Goal: Task Accomplishment & Management: Manage account settings

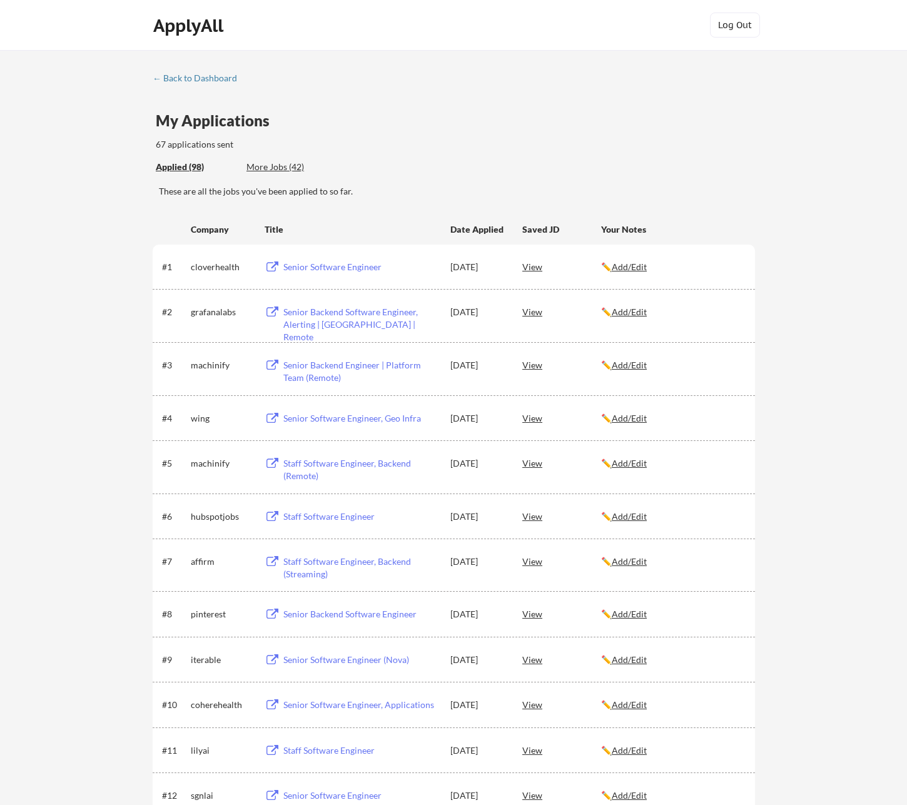
click at [371, 118] on div "My Applications 67 applications sent" at bounding box center [455, 132] width 599 height 38
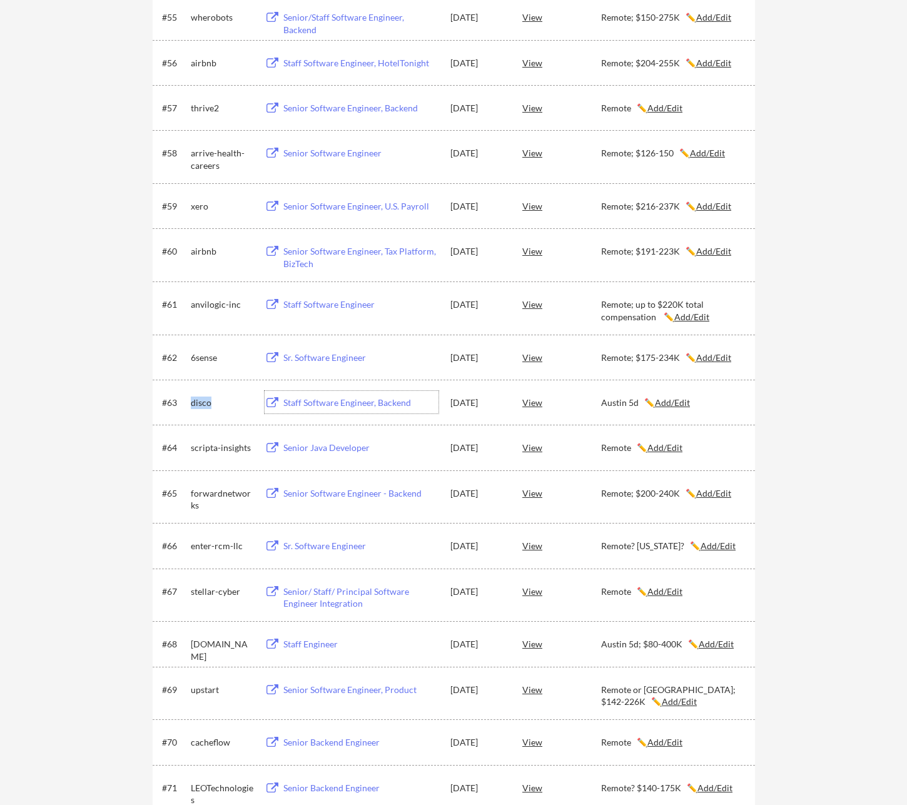
click at [349, 403] on div "Staff Software Engineer, Backend" at bounding box center [360, 402] width 155 height 13
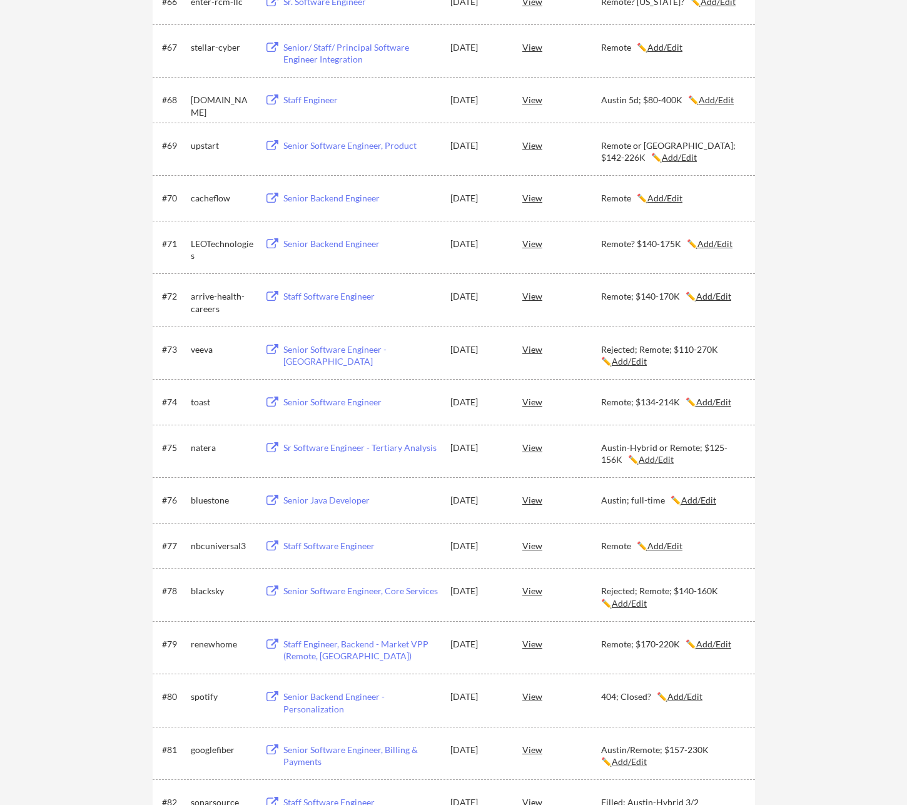
scroll to position [1371, 0]
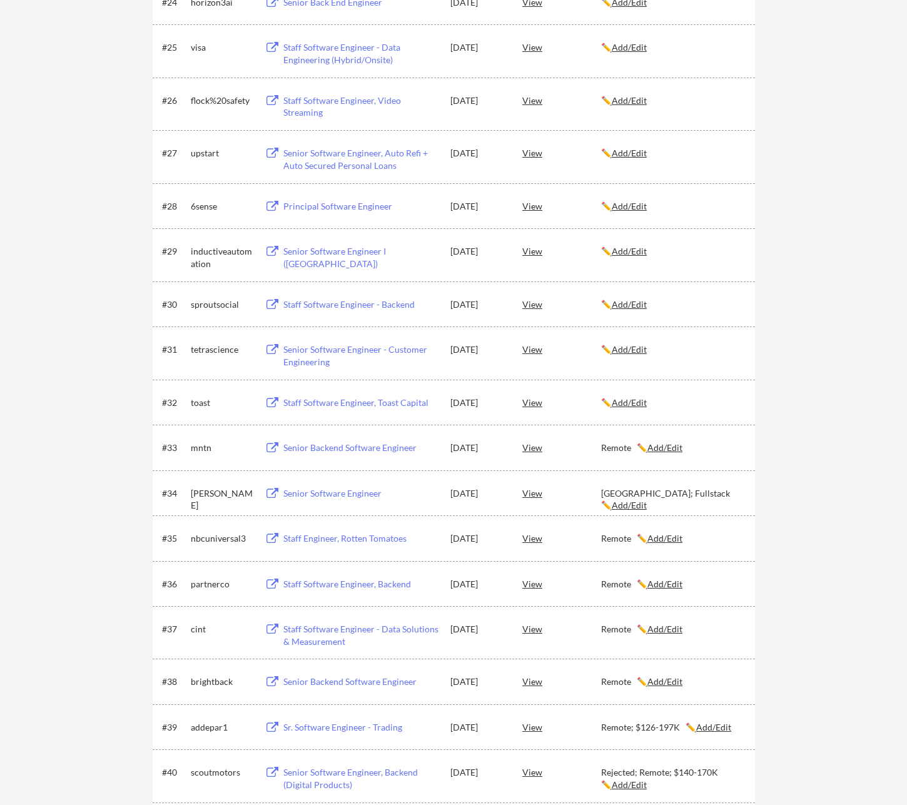
click at [634, 406] on u "Add/Edit" at bounding box center [629, 402] width 35 height 11
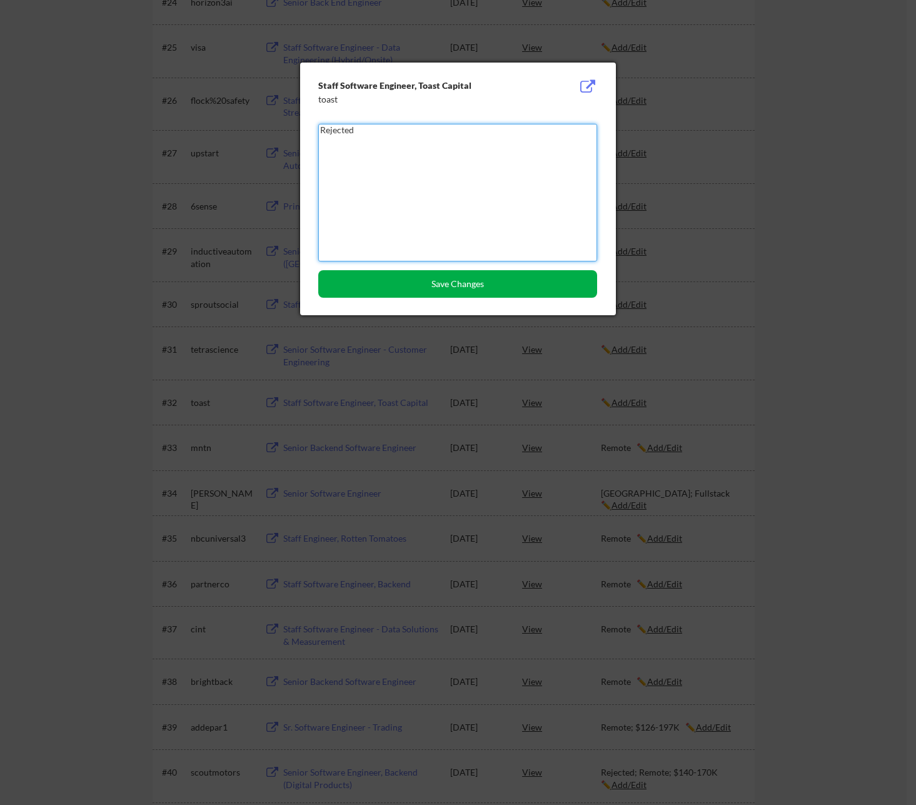
type textarea "Rejected"
click at [490, 282] on button "Save Changes" at bounding box center [457, 284] width 279 height 28
